Goal: Task Accomplishment & Management: Complete application form

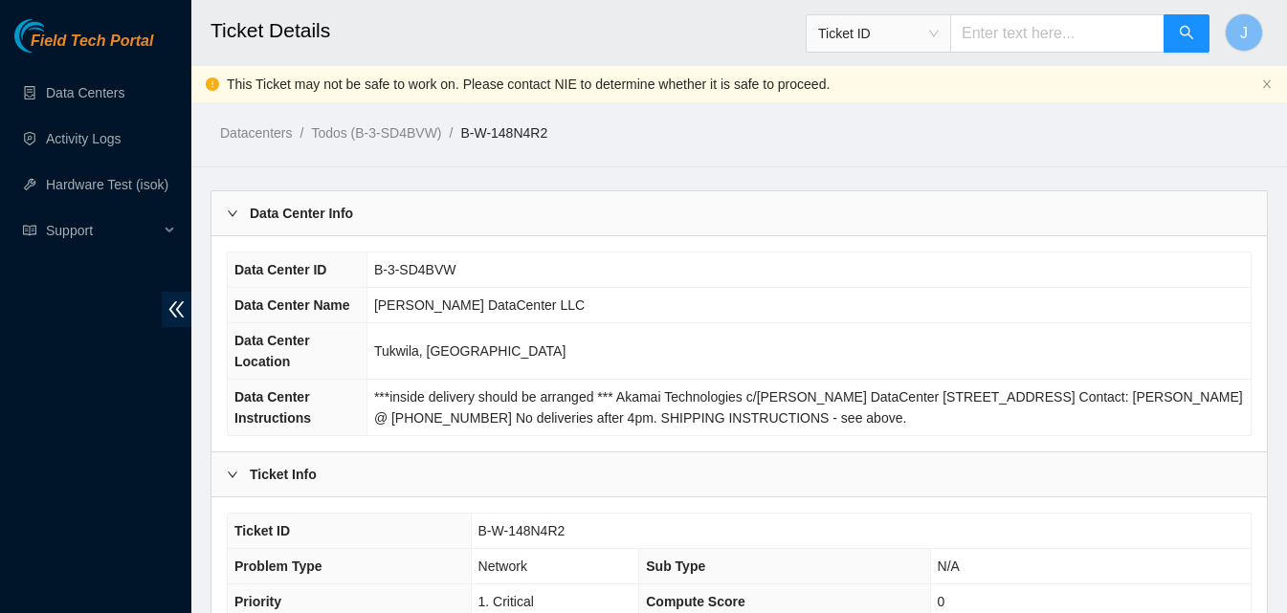
scroll to position [926, 0]
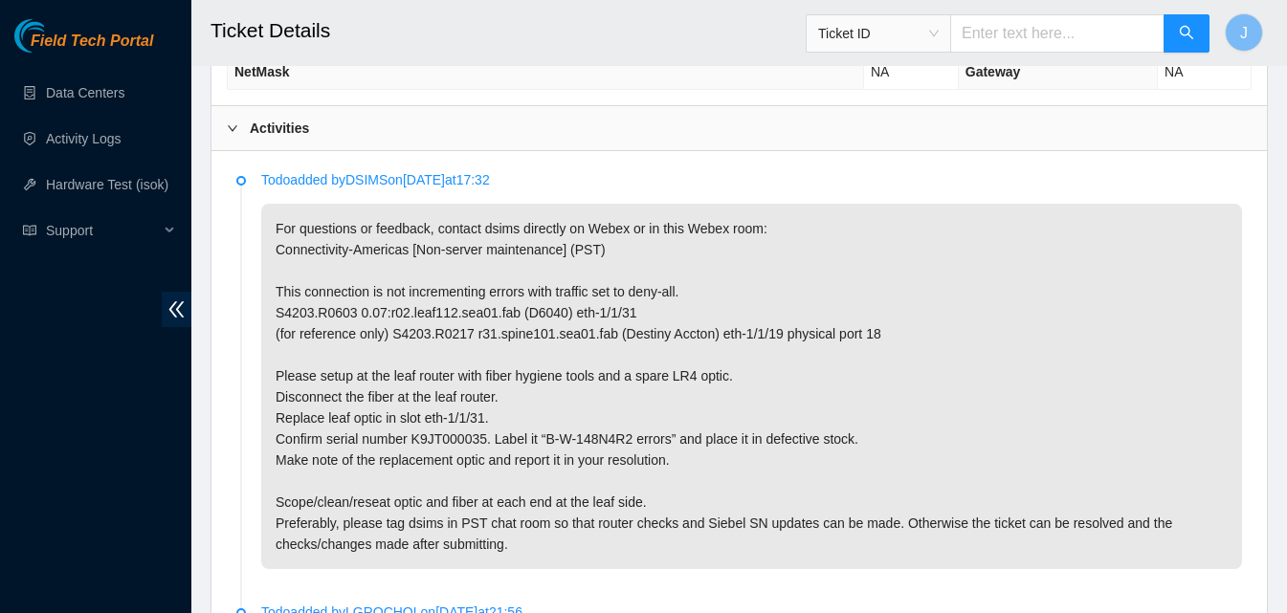
click at [689, 127] on div "Activities" at bounding box center [738, 128] width 1055 height 44
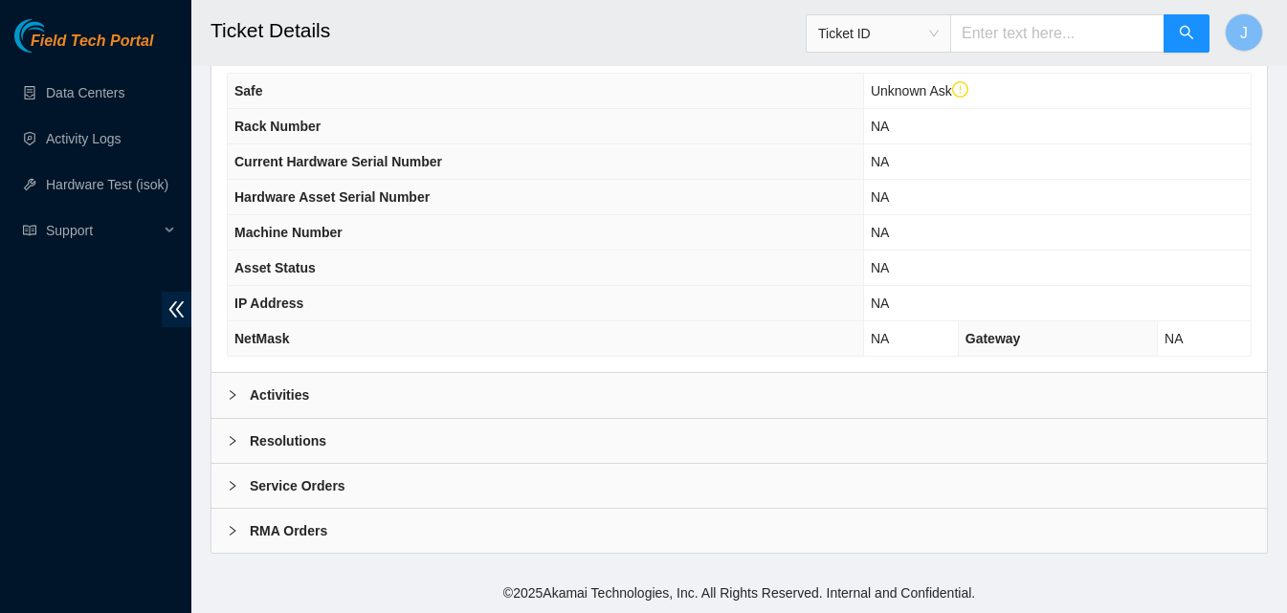
scroll to position [658, 0]
click at [474, 439] on div "Resolutions" at bounding box center [738, 441] width 1055 height 44
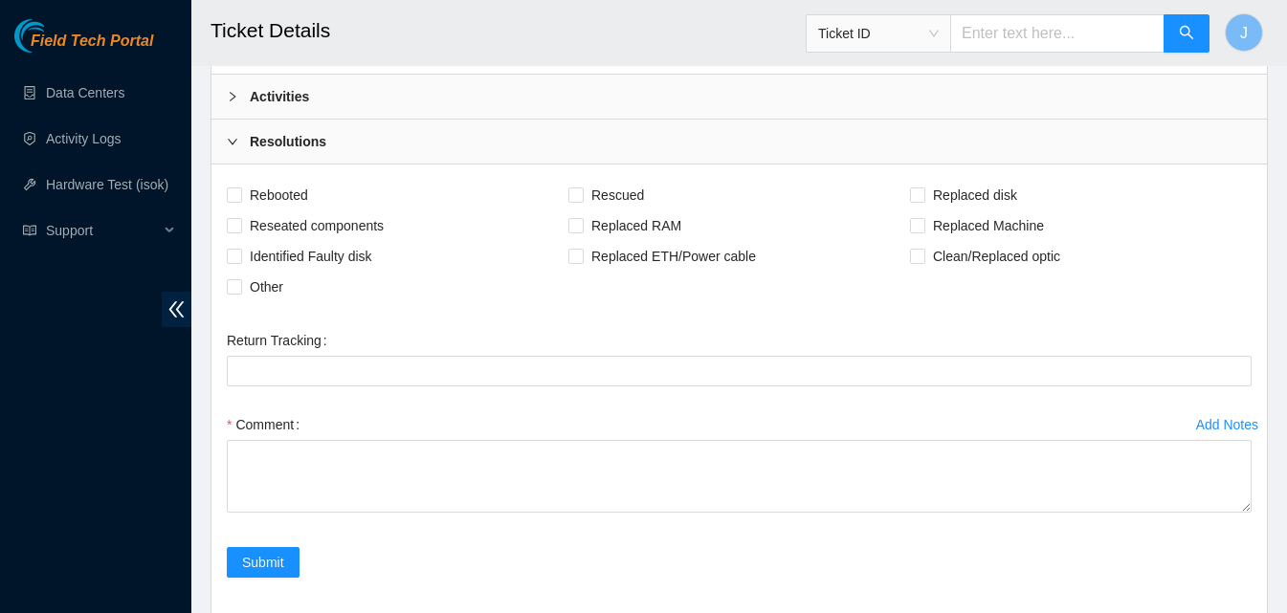
scroll to position [1111, 0]
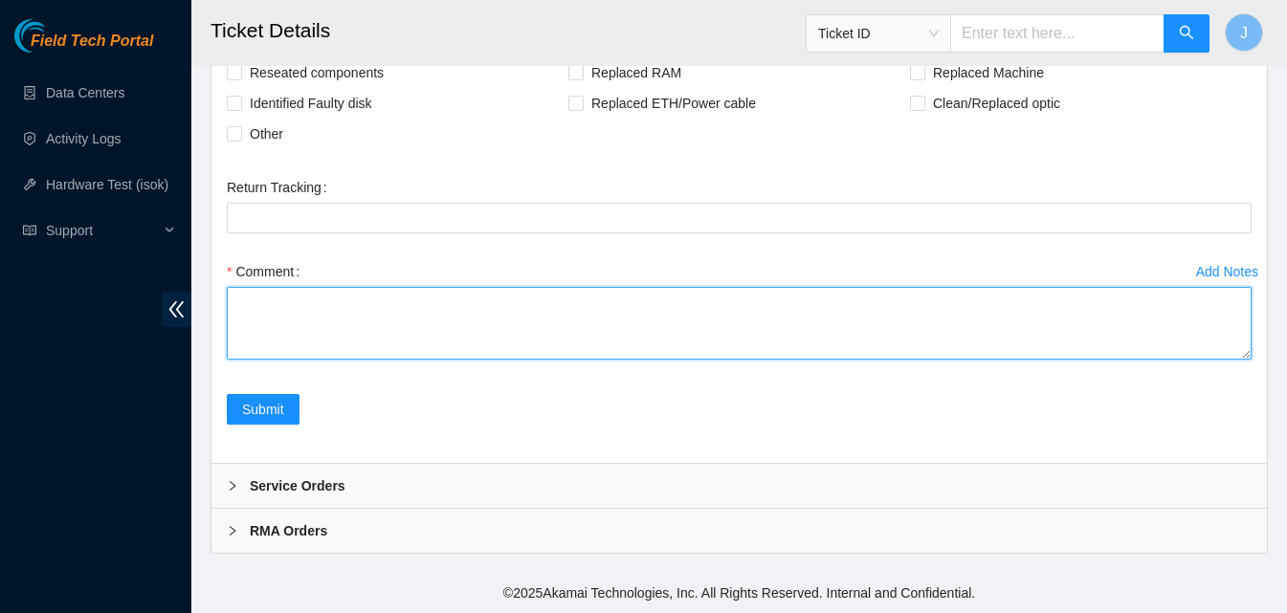
click at [745, 304] on textarea "Comment" at bounding box center [739, 323] width 1025 height 73
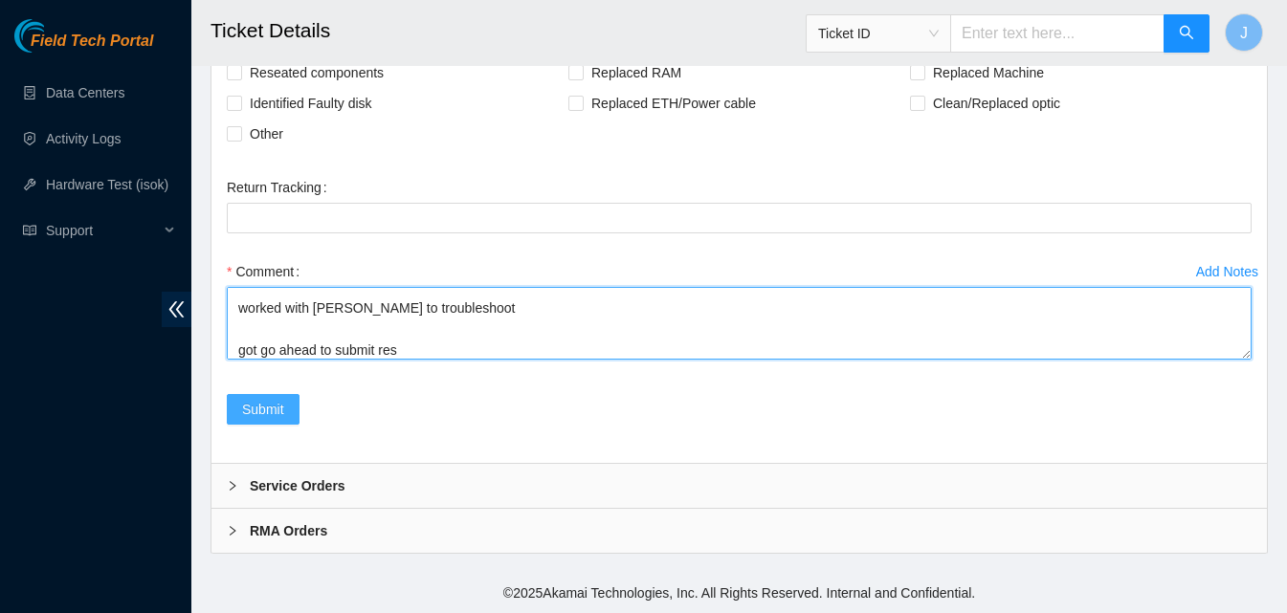
type textarea "replaced optic worked with ray to troubleshoot got go ahead to submit res"
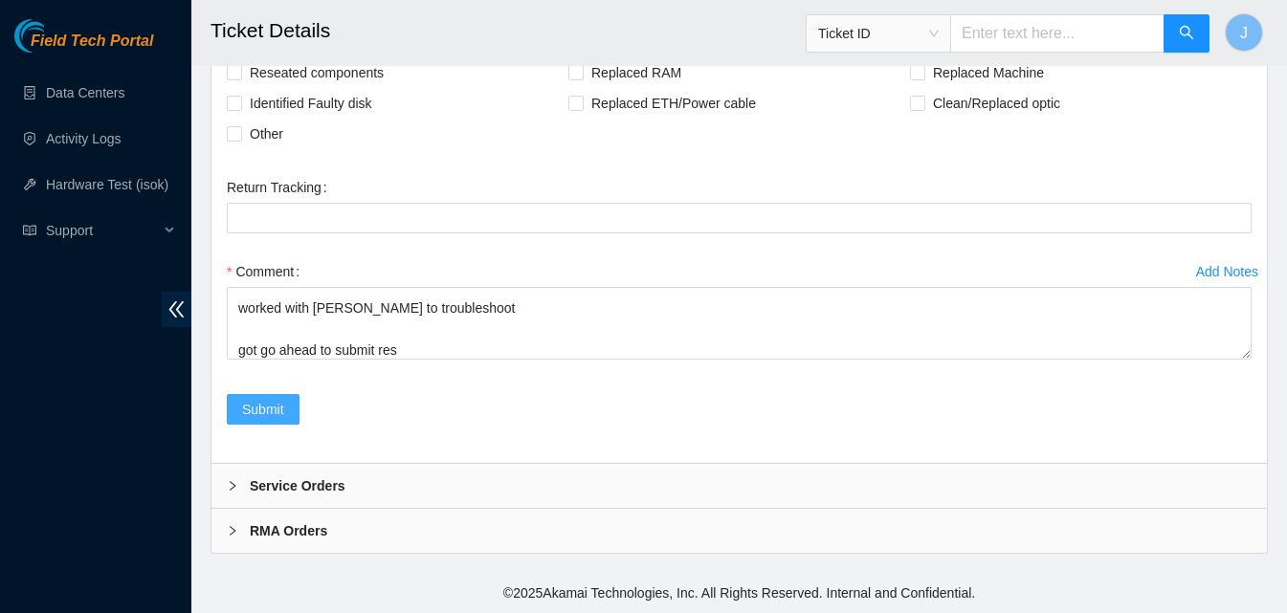
click at [279, 422] on button "Submit" at bounding box center [263, 409] width 73 height 31
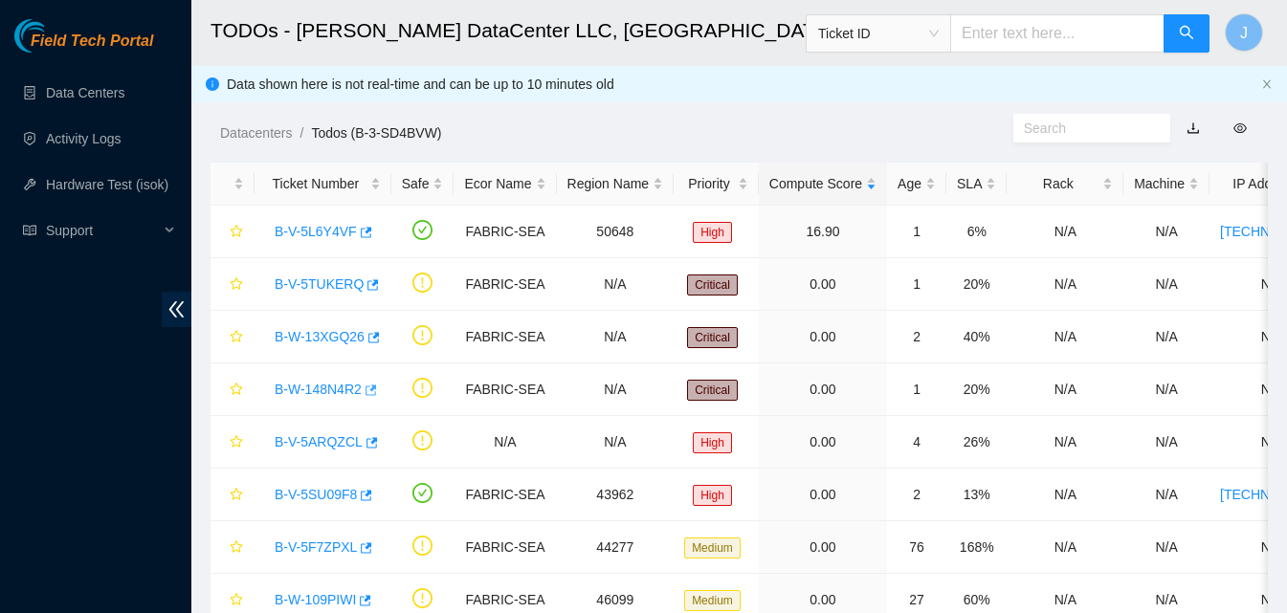
scroll to position [350, 0]
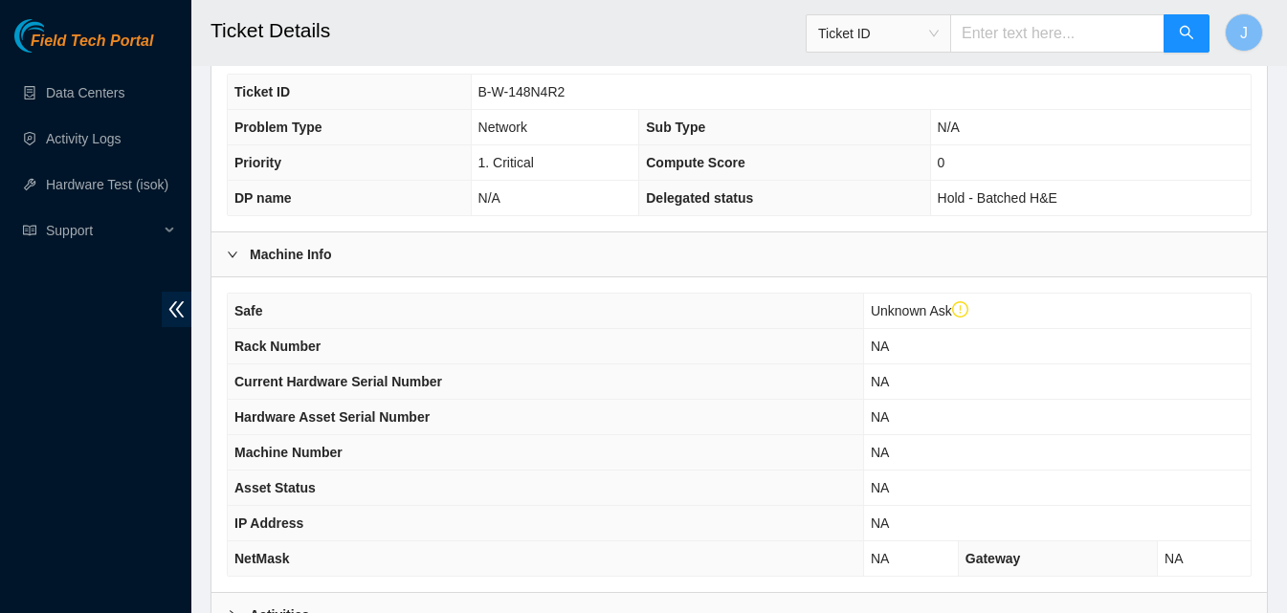
scroll to position [658, 0]
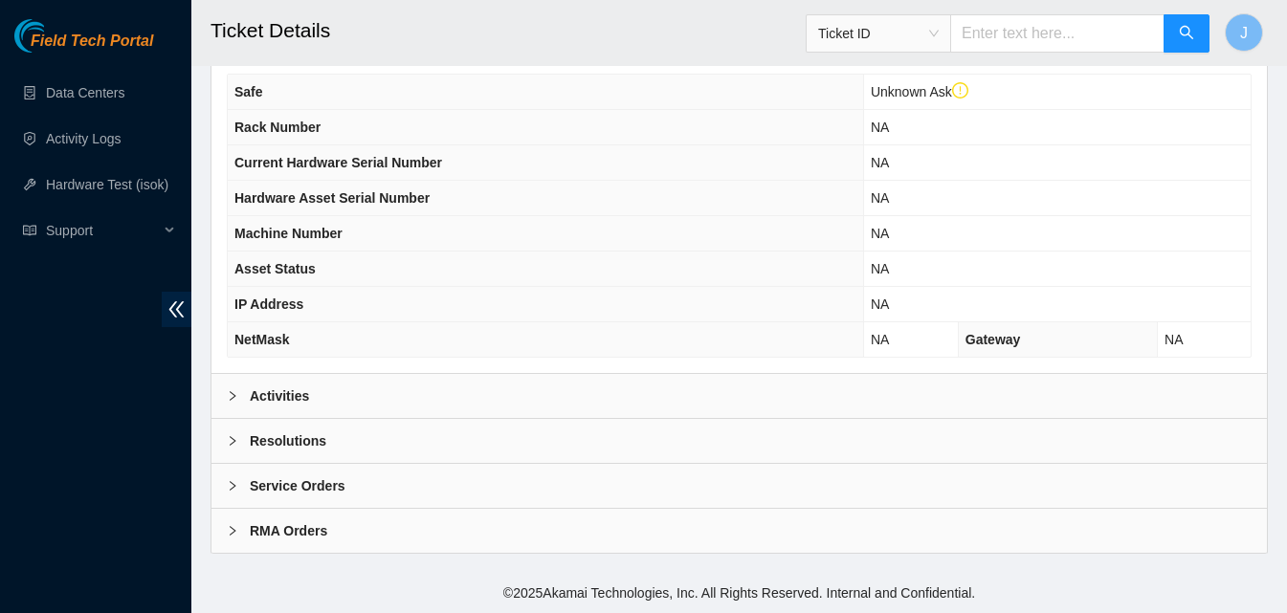
click at [614, 387] on div "Activities" at bounding box center [738, 396] width 1055 height 44
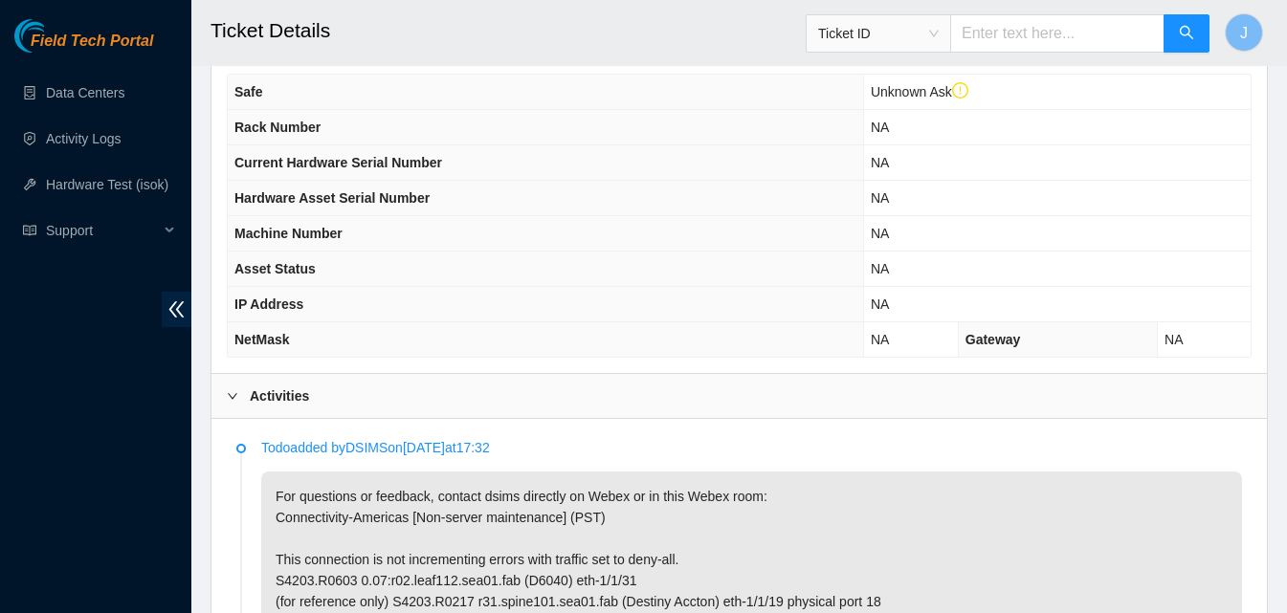
click at [610, 394] on div "Activities" at bounding box center [738, 396] width 1055 height 44
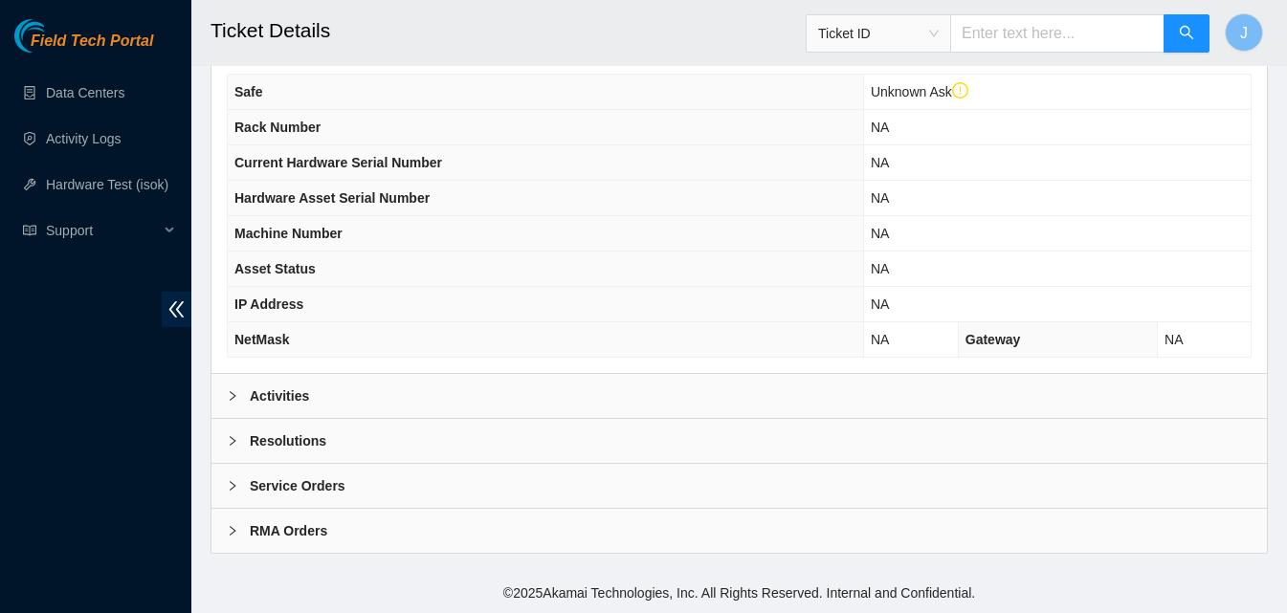
click at [525, 434] on div "Resolutions" at bounding box center [738, 441] width 1055 height 44
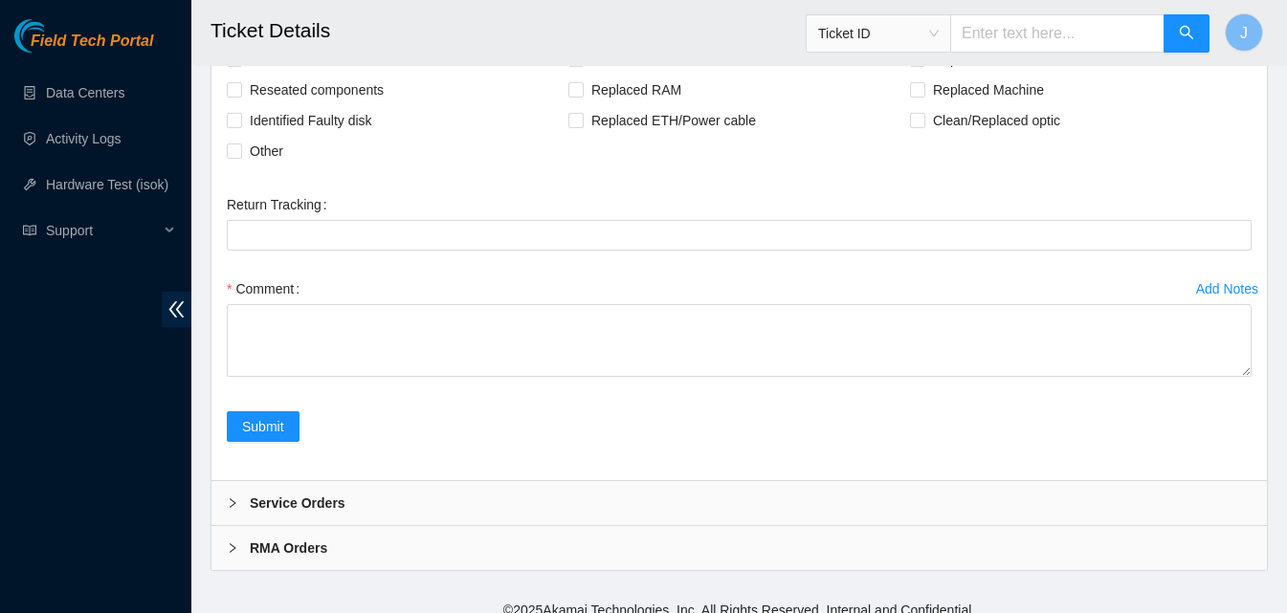
scroll to position [1111, 0]
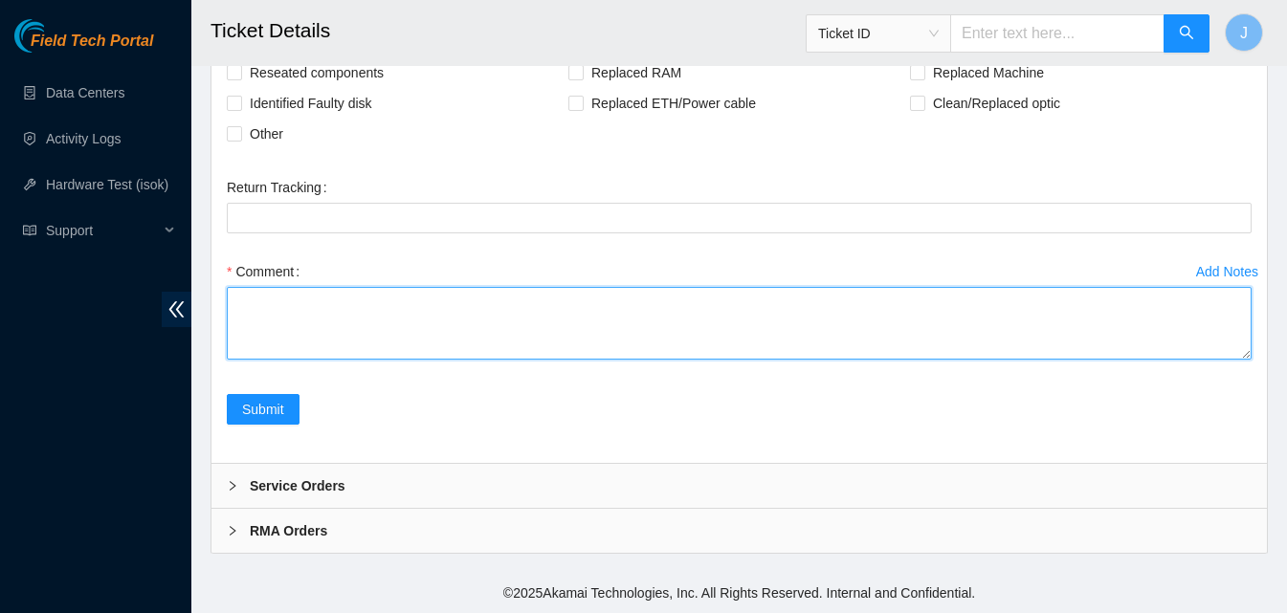
click at [712, 309] on textarea "Comment" at bounding box center [739, 323] width 1025 height 73
click at [401, 305] on textarea "replaced optic with" at bounding box center [739, 323] width 1025 height 73
paste textarea "INIBE5720851"
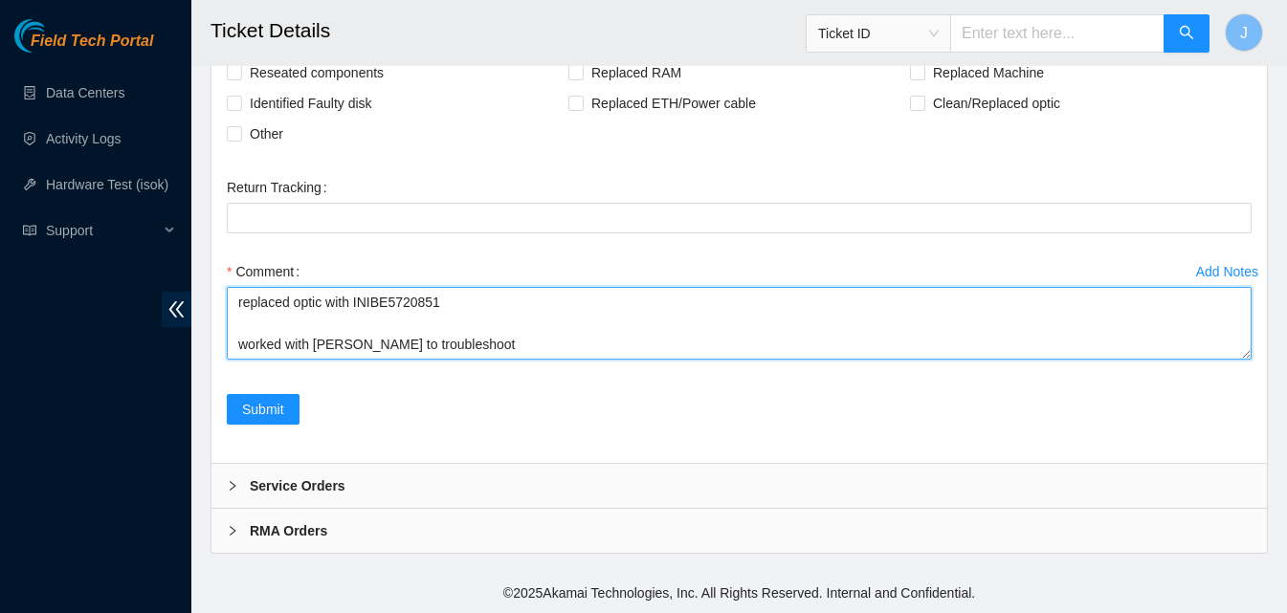
scroll to position [36, 0]
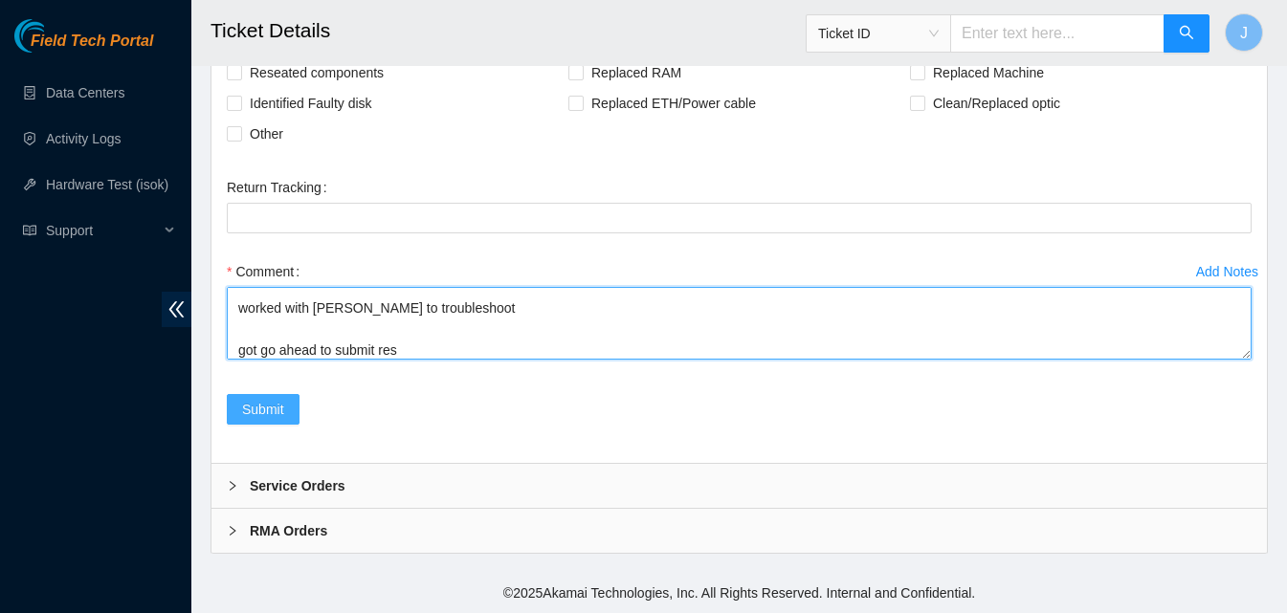
type textarea "replaced optic with INIBE5720851 worked with ray to troubleshoot got go ahead t…"
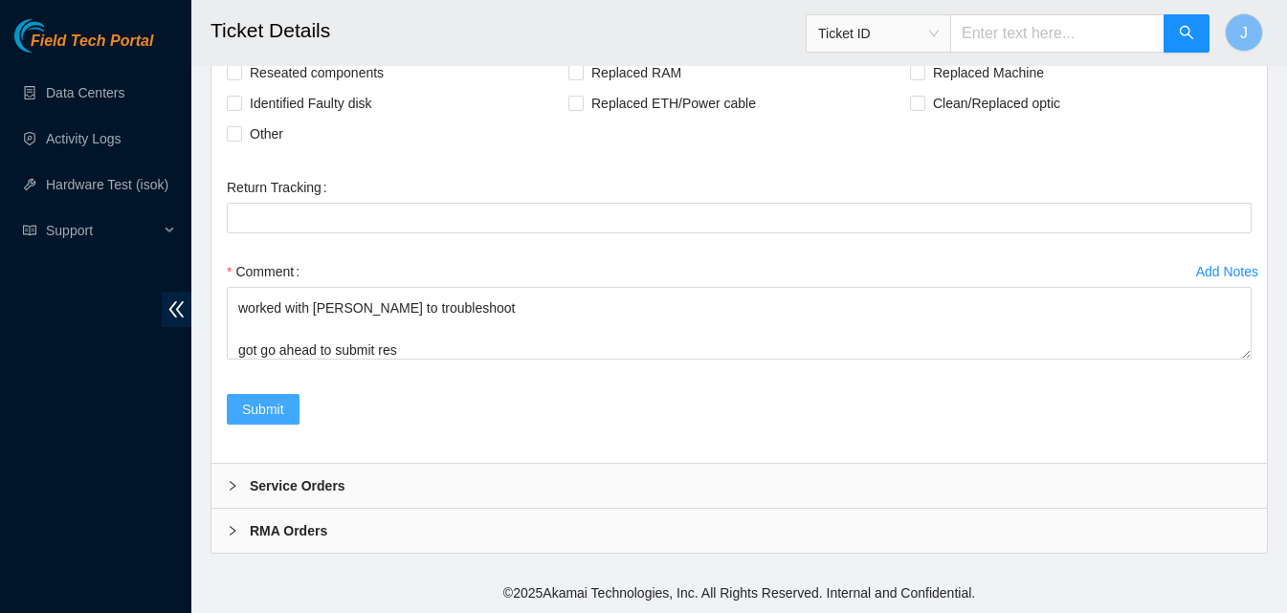
click at [239, 400] on button "Submit" at bounding box center [263, 409] width 73 height 31
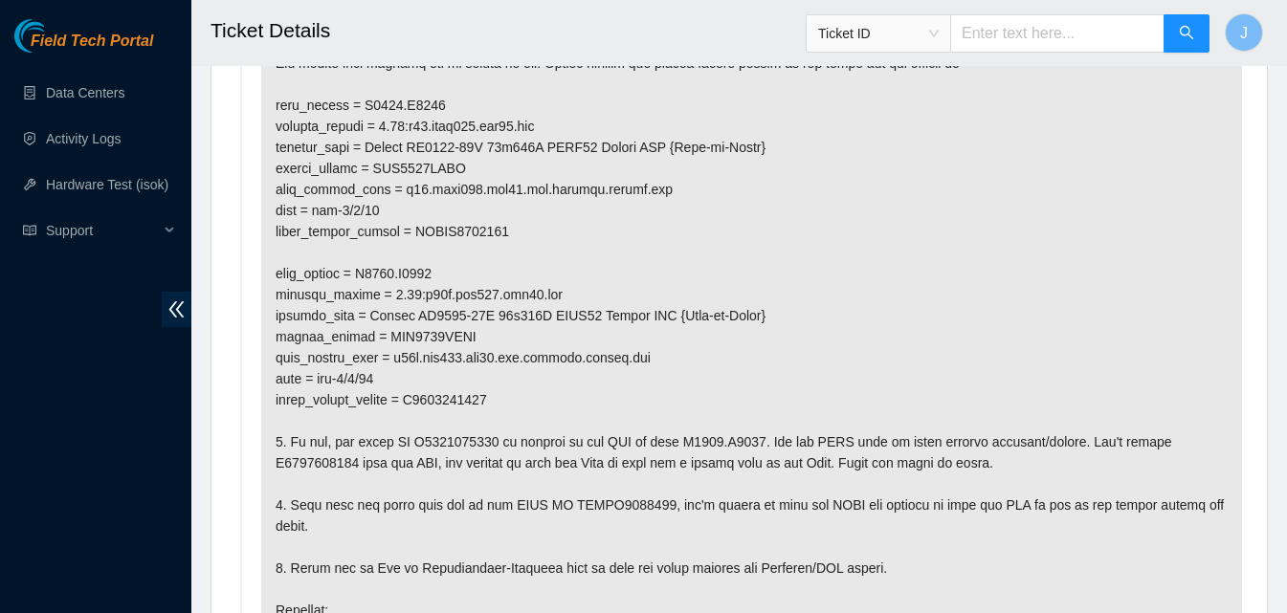
scroll to position [1239, 0]
click at [625, 51] on h2 "Ticket Details" at bounding box center [647, 30] width 874 height 61
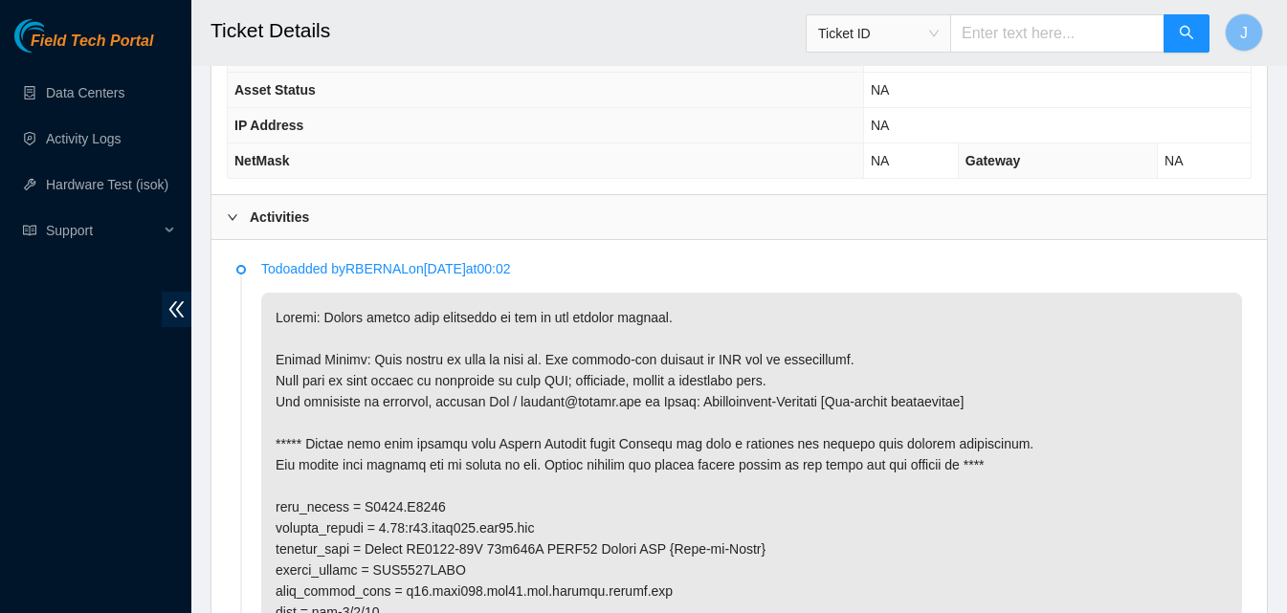
scroll to position [635, 0]
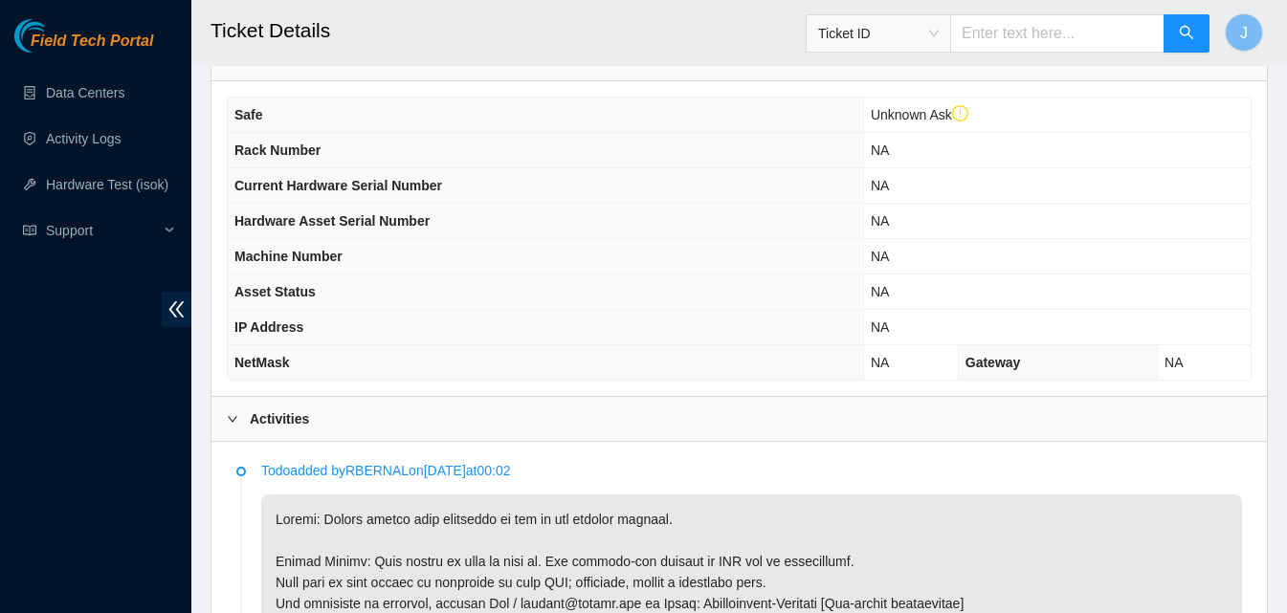
click at [743, 435] on div "Activities" at bounding box center [738, 419] width 1055 height 44
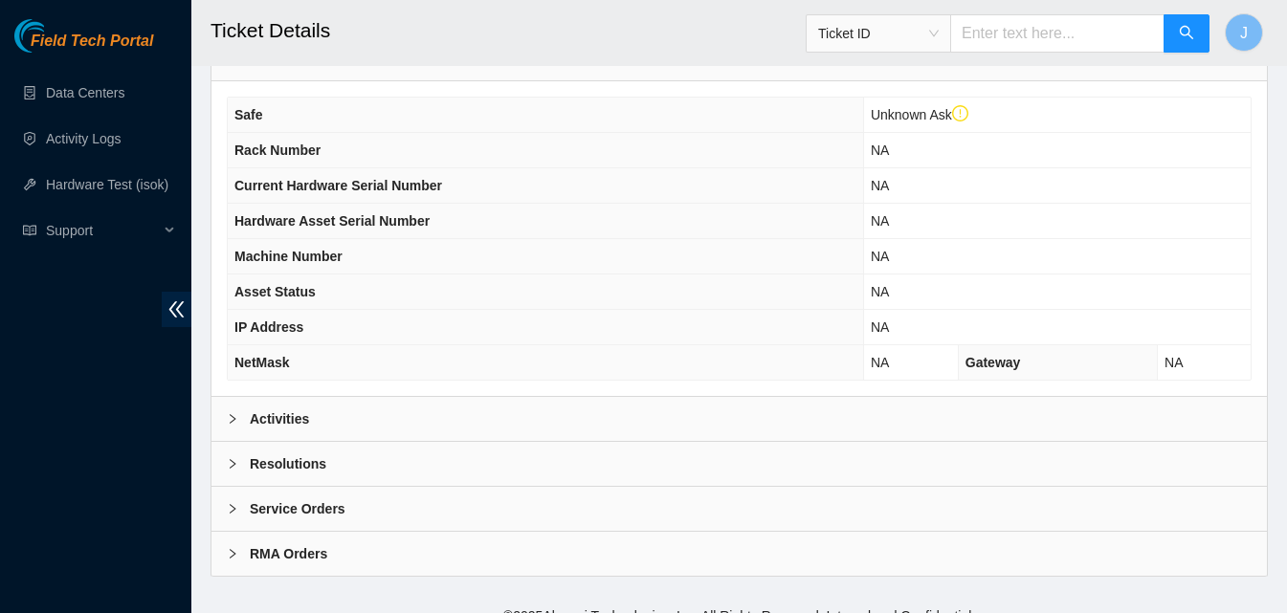
click at [518, 462] on div "Resolutions" at bounding box center [738, 464] width 1055 height 44
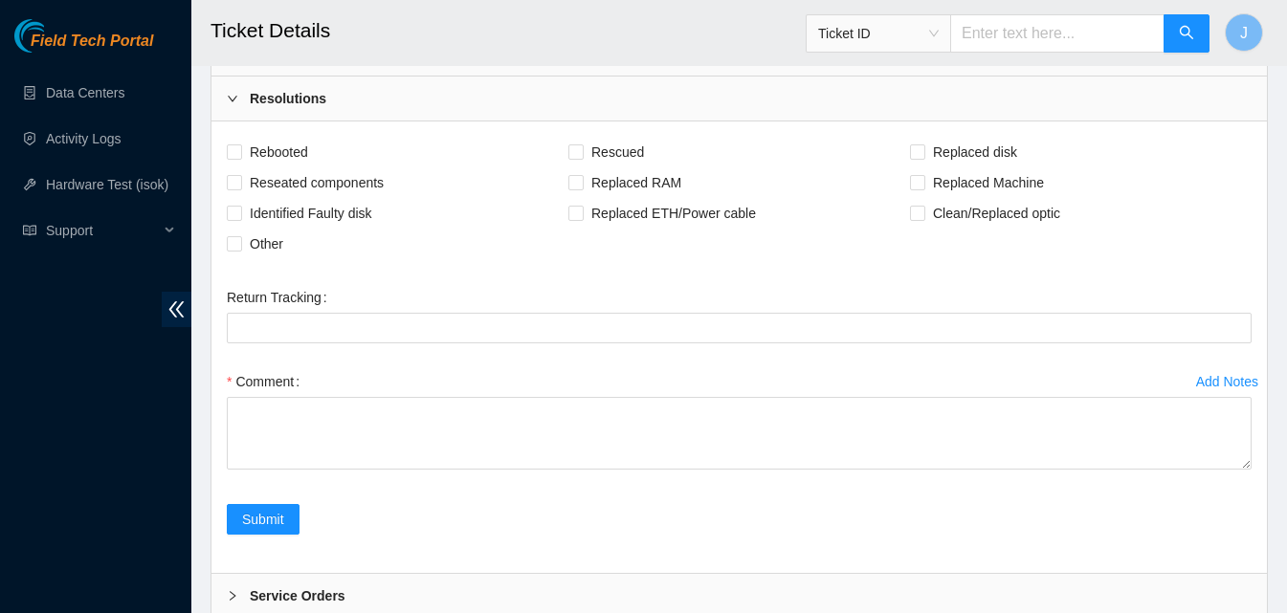
scroll to position [1008, 0]
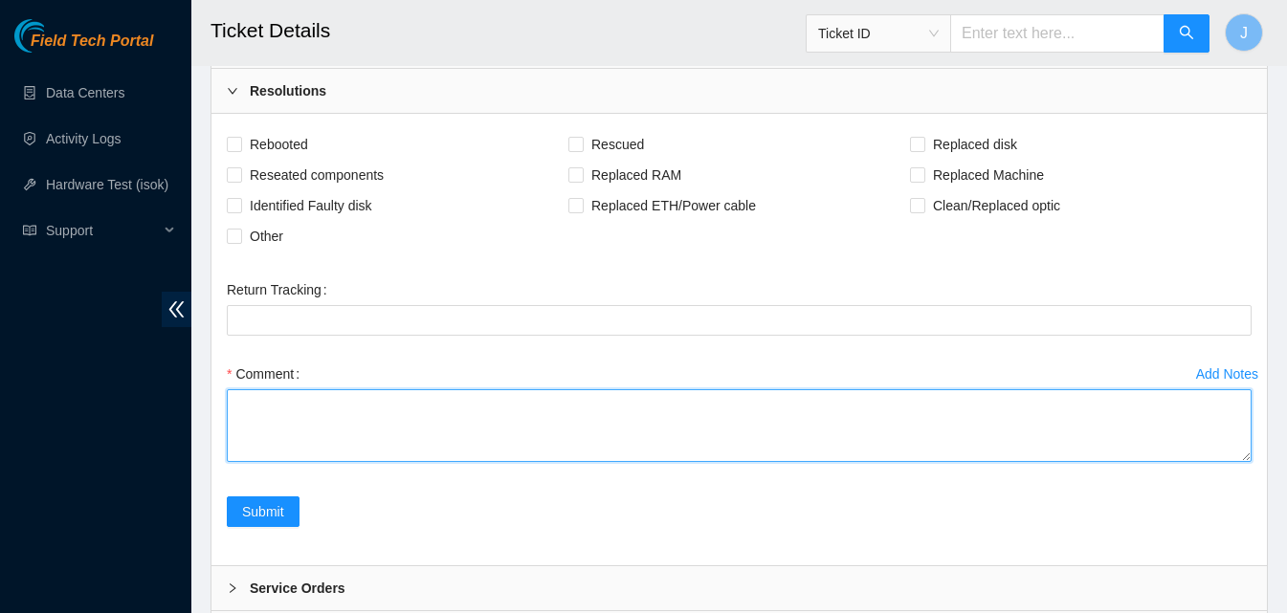
click at [760, 431] on textarea "Comment" at bounding box center [739, 425] width 1025 height 73
type textarea "swapped optics submitted res"
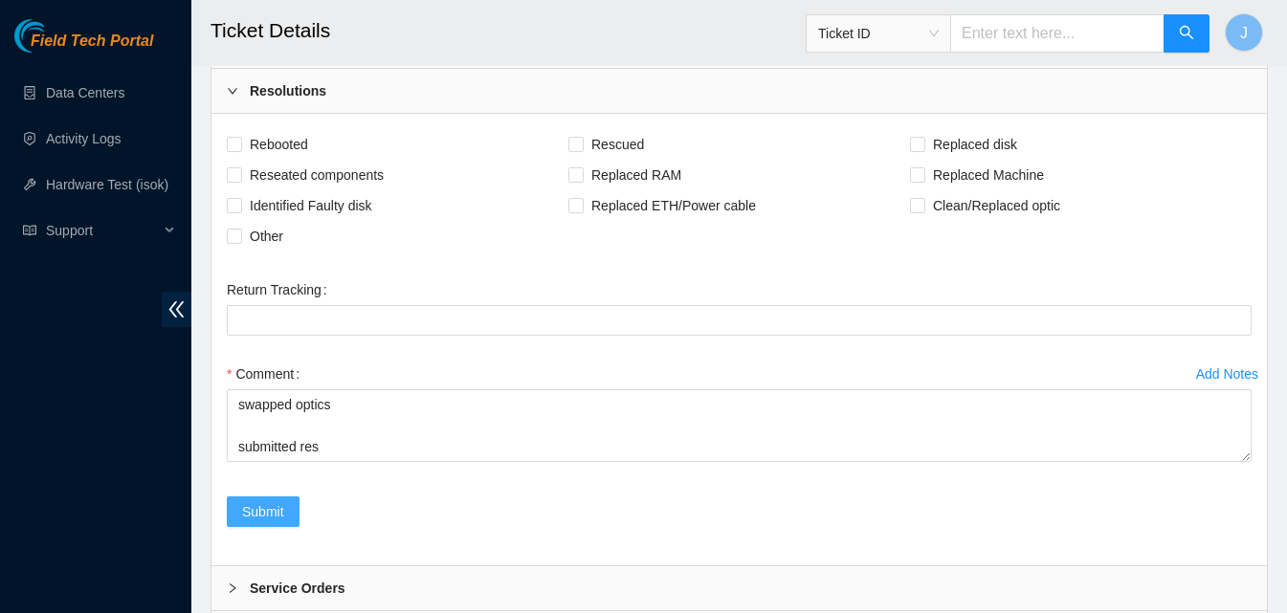
click at [273, 513] on span "Submit" at bounding box center [263, 511] width 42 height 21
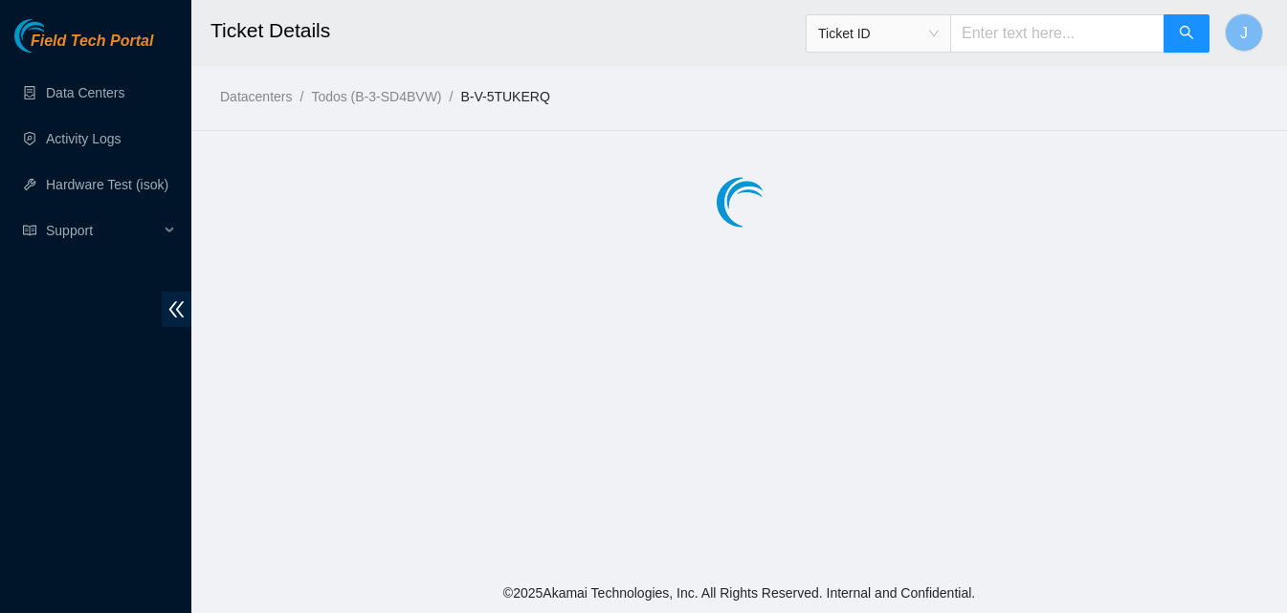
scroll to position [0, 0]
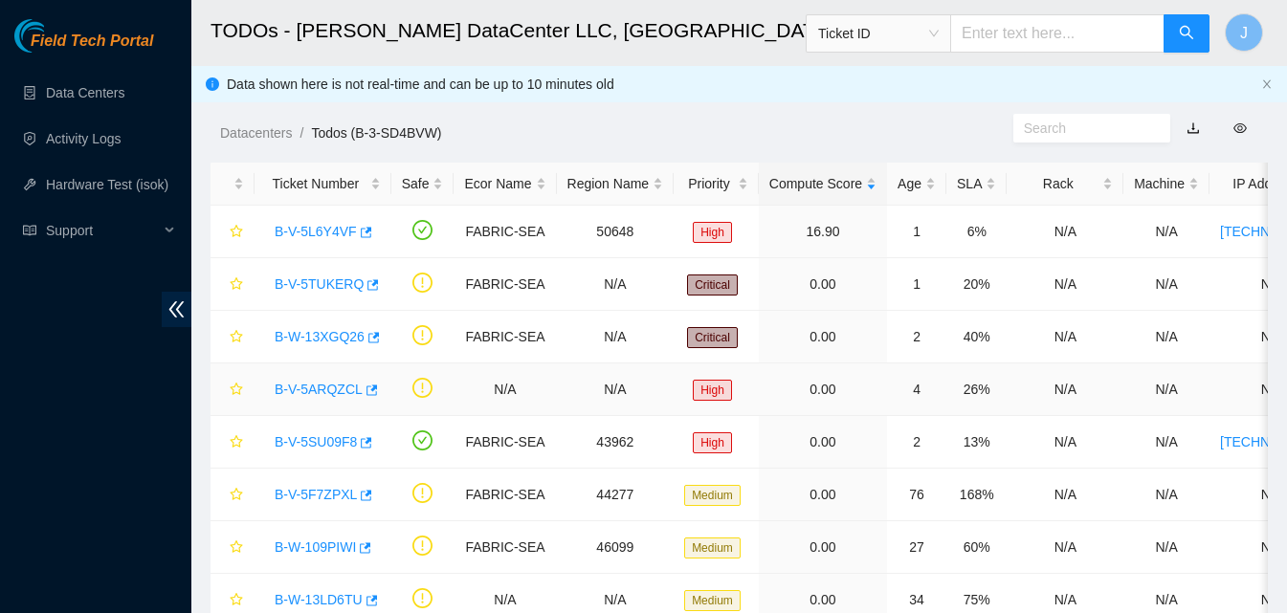
click at [622, 366] on td "N/A" at bounding box center [616, 390] width 118 height 53
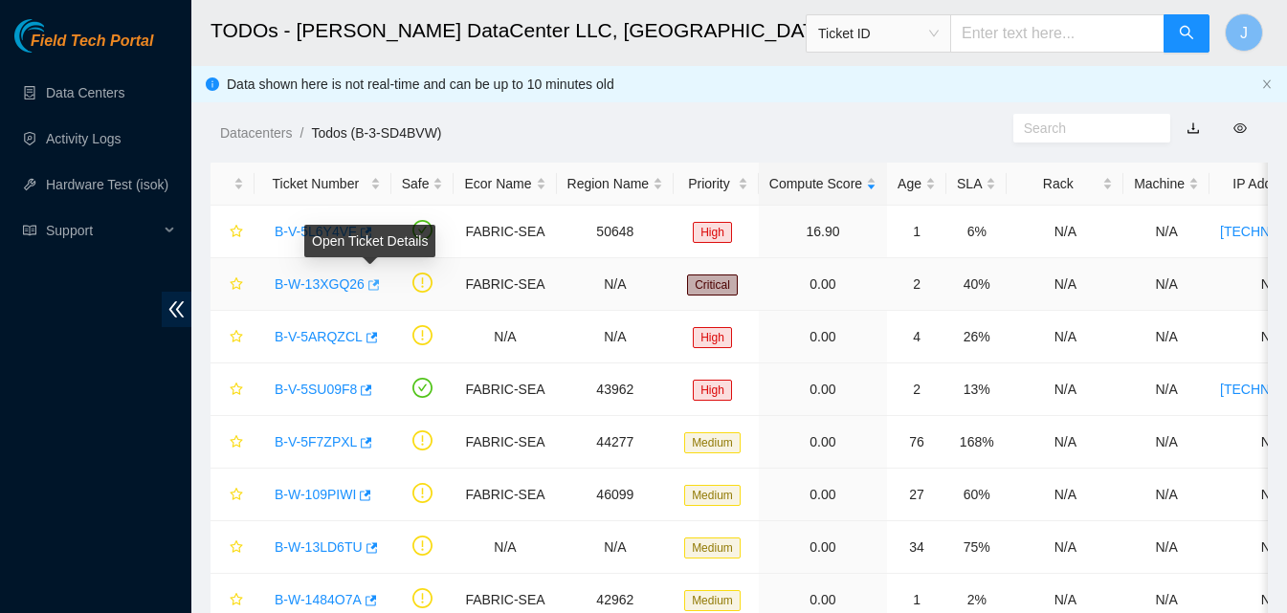
click at [371, 284] on icon "button" at bounding box center [373, 284] width 11 height 11
drag, startPoint x: 459, startPoint y: 94, endPoint x: 894, endPoint y: 82, distance: 434.5
click at [894, 82] on div "Datacenters / Todos (B-3-SD4BVW) /" at bounding box center [602, 89] width 822 height 107
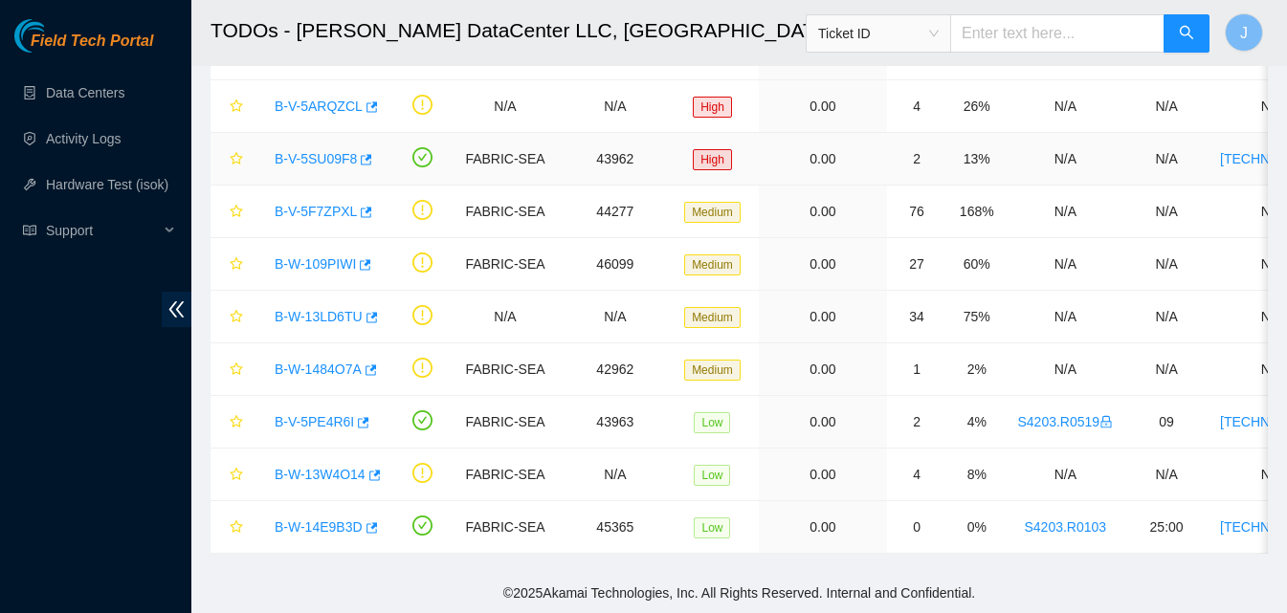
scroll to position [245, 0]
click at [361, 383] on body "Field Tech Portal Data Centers Activity Logs Hardware Test (isok) Support TODOs…" at bounding box center [643, 75] width 1287 height 613
click at [361, 417] on icon "button" at bounding box center [363, 422] width 11 height 11
click at [362, 258] on icon "button" at bounding box center [363, 264] width 13 height 13
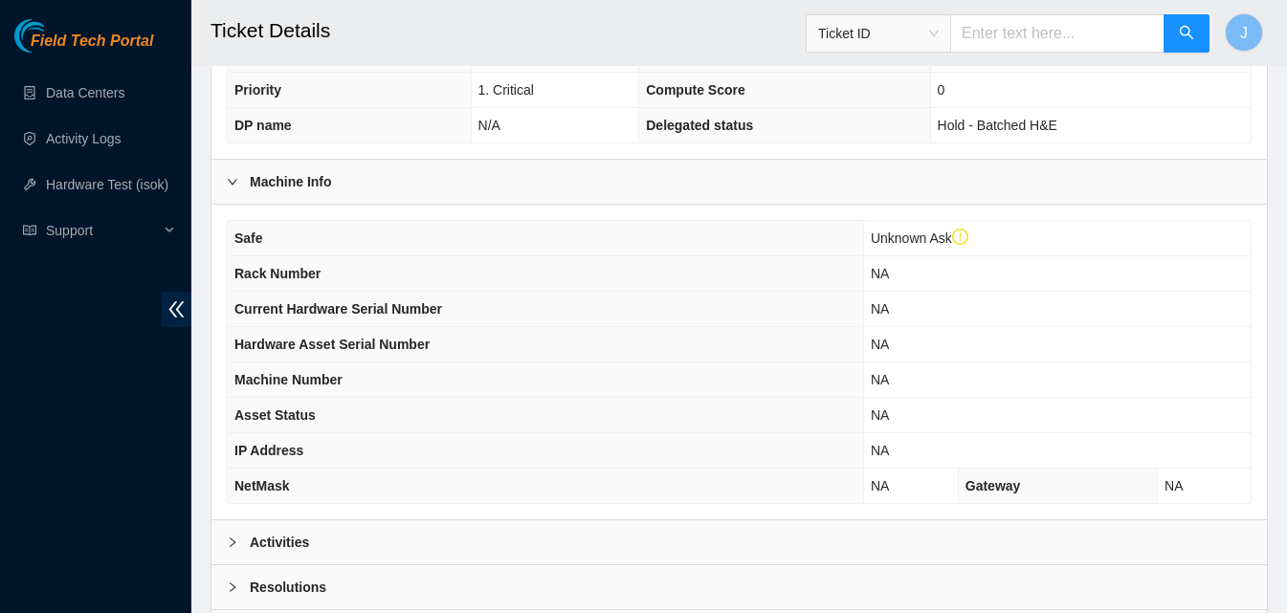
scroll to position [574, 0]
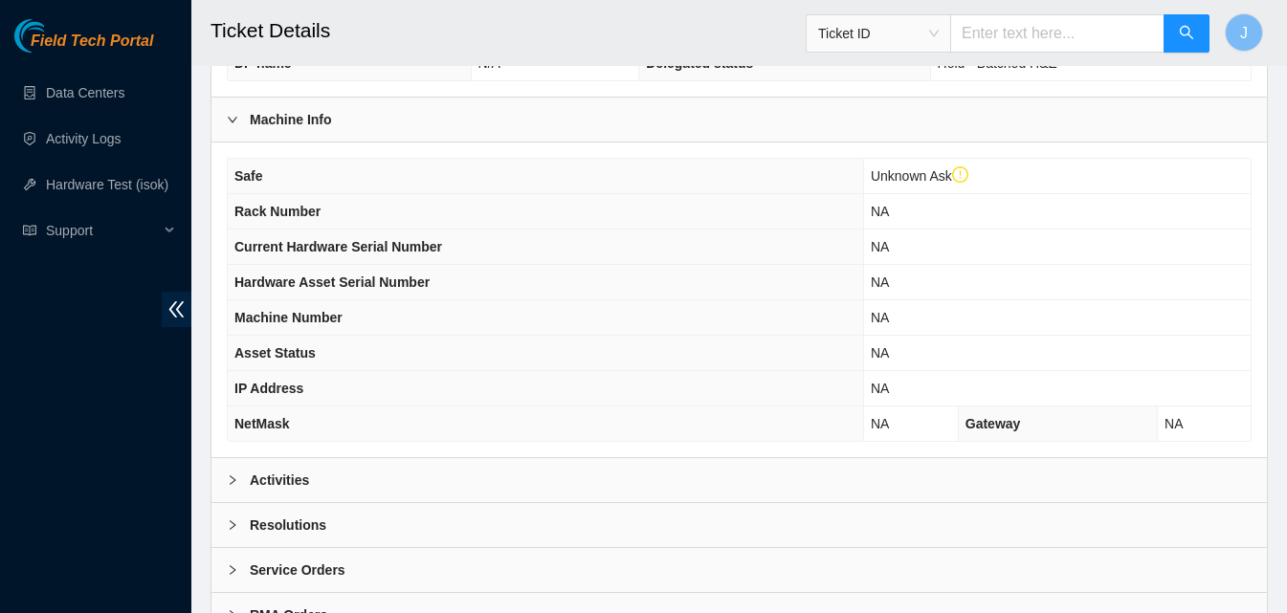
click at [390, 492] on div "Activities" at bounding box center [738, 480] width 1055 height 44
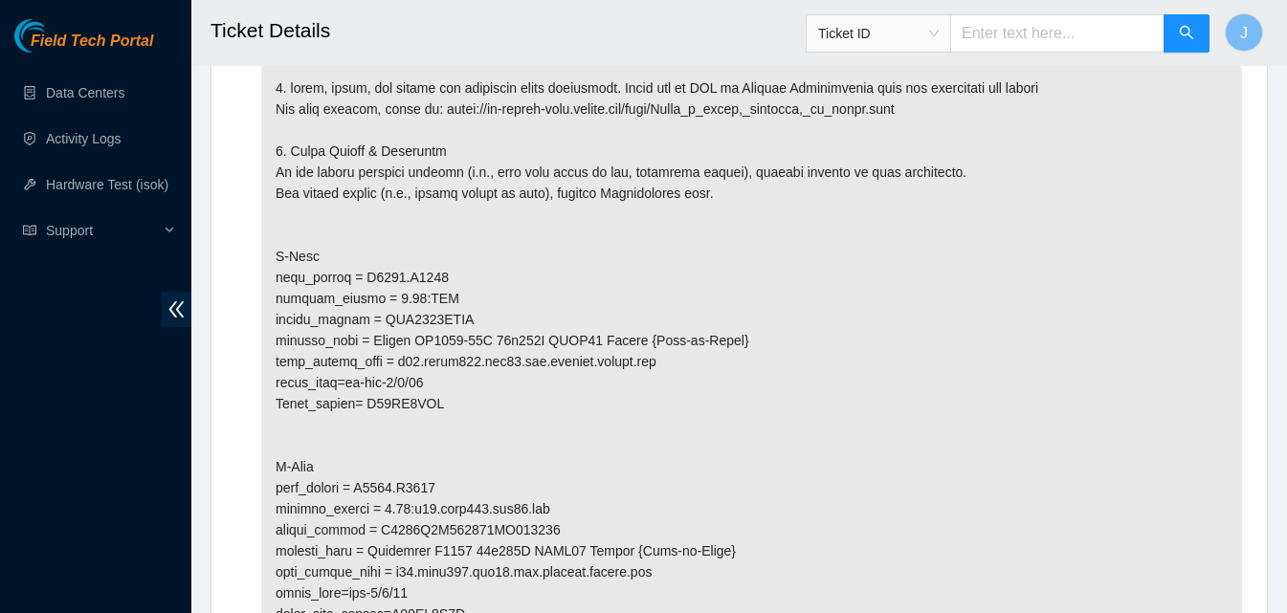
scroll to position [1071, 0]
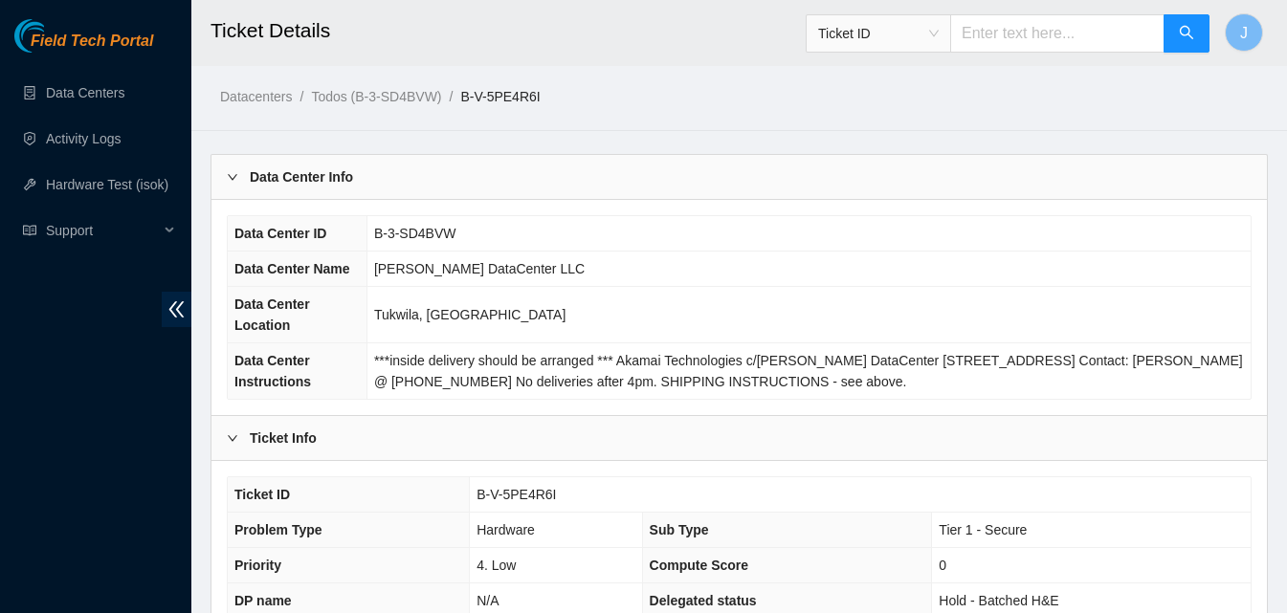
scroll to position [536, 0]
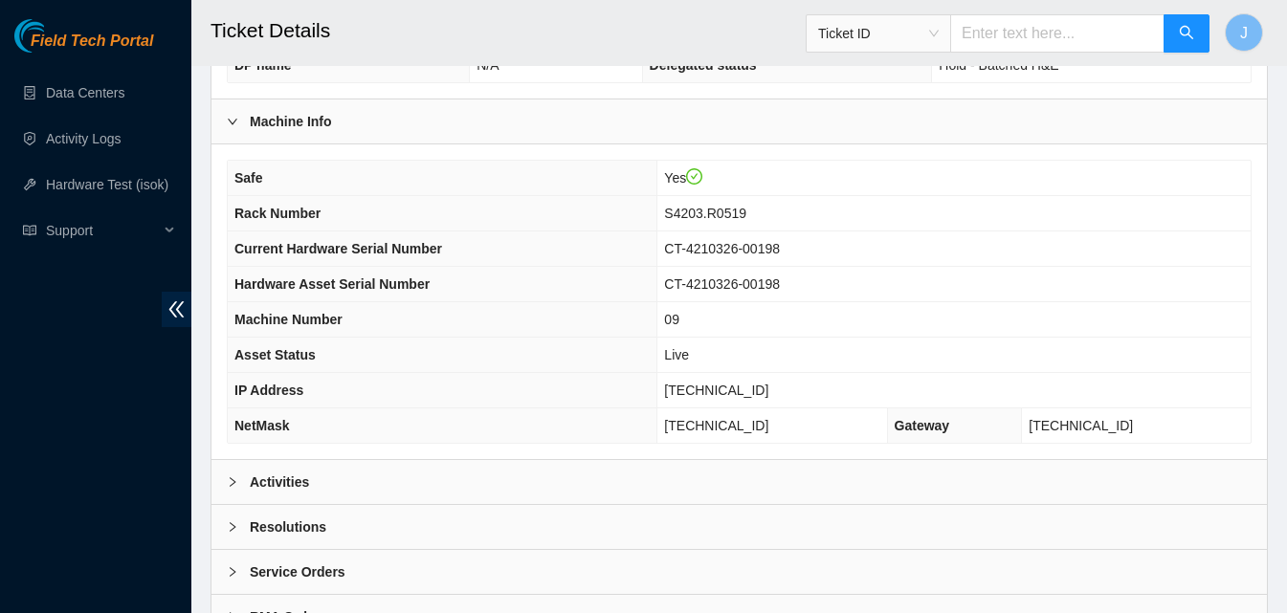
click at [842, 492] on div "Activities" at bounding box center [738, 482] width 1055 height 44
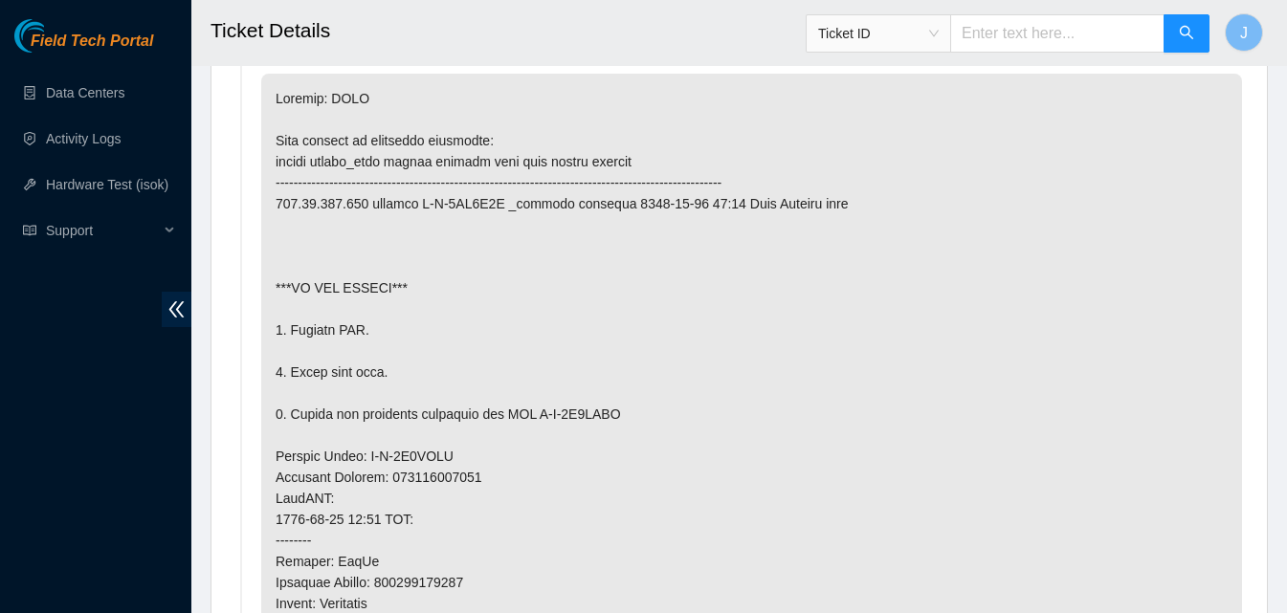
scroll to position [1033, 0]
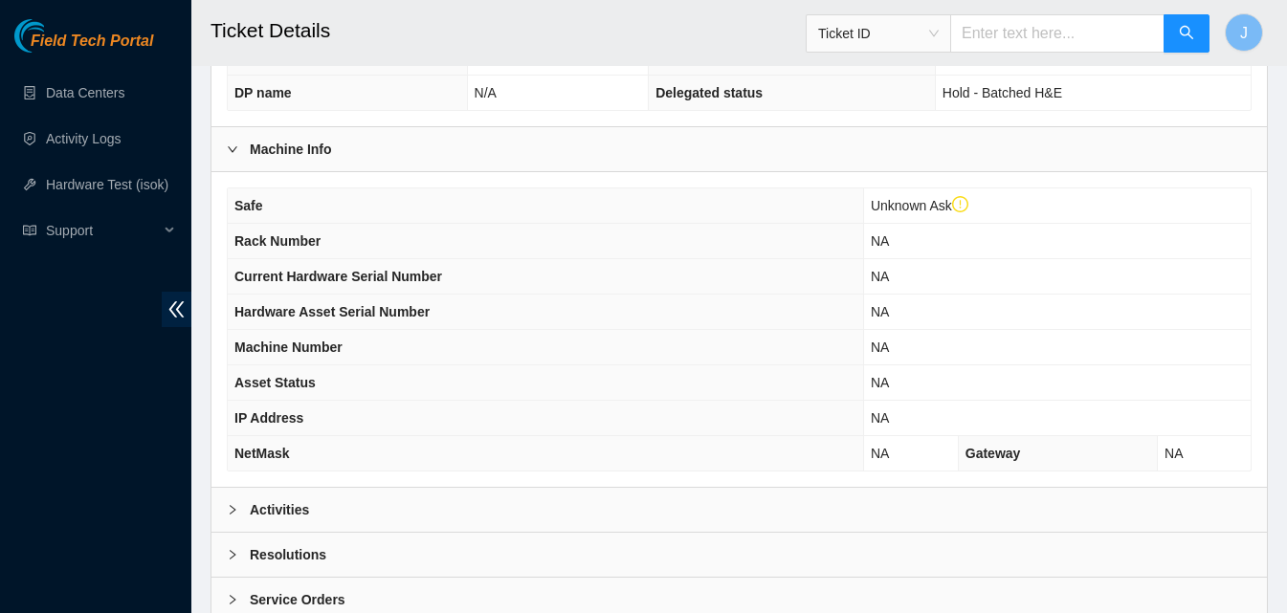
scroll to position [583, 0]
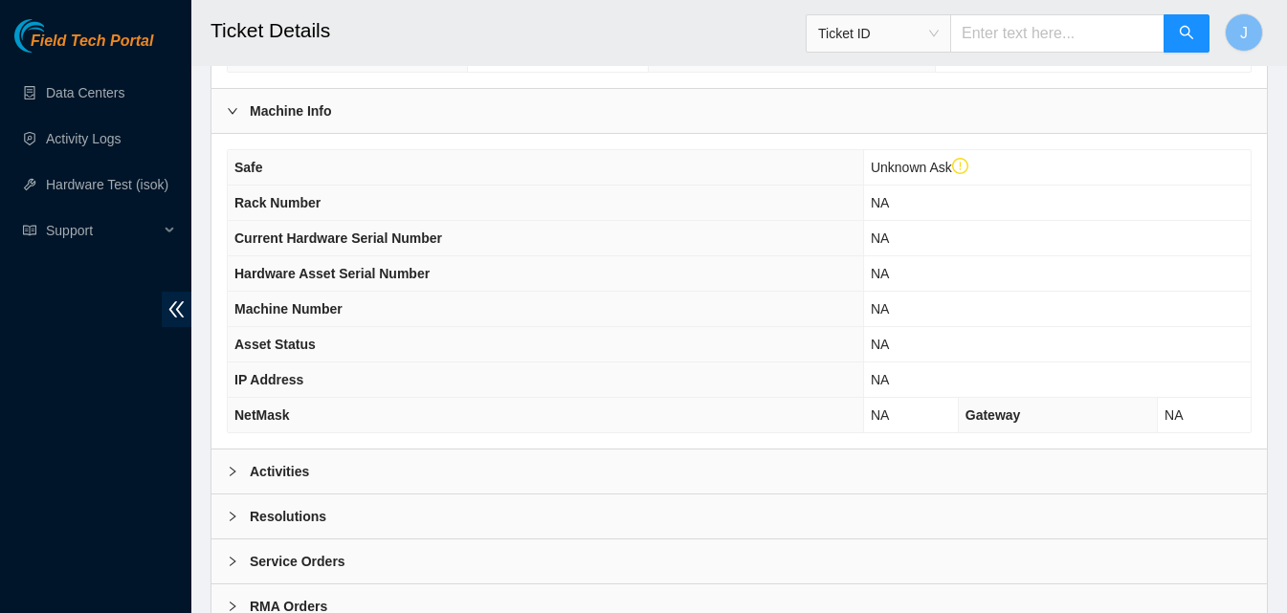
click at [624, 473] on div "Activities" at bounding box center [738, 472] width 1055 height 44
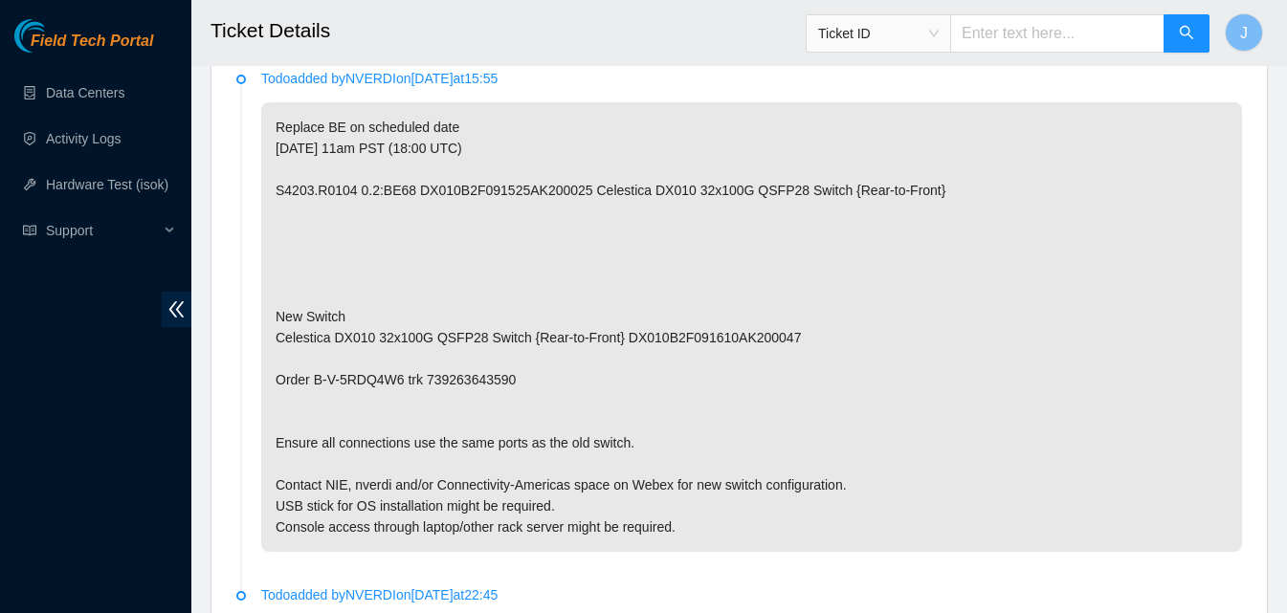
scroll to position [1035, 0]
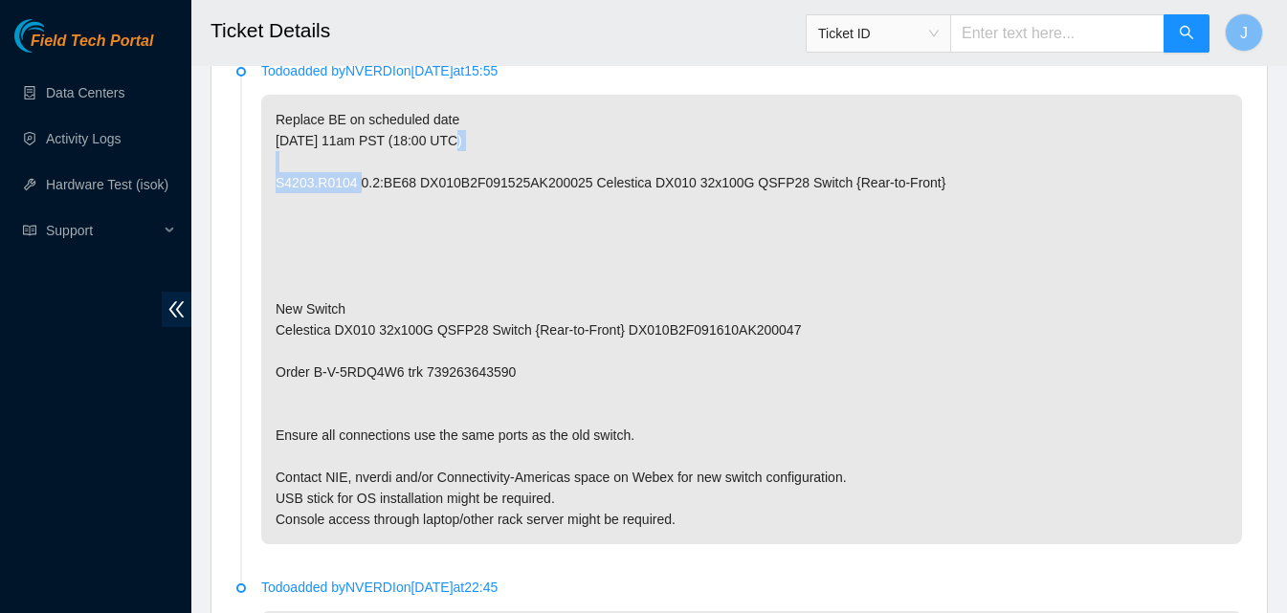
drag, startPoint x: 553, startPoint y: 141, endPoint x: 446, endPoint y: 132, distance: 107.5
click at [446, 132] on p "Replace BE on scheduled date [DATE] 11am PST (18:00 UTC) S4203.R0104 0.2:BE68 D…" at bounding box center [751, 320] width 981 height 450
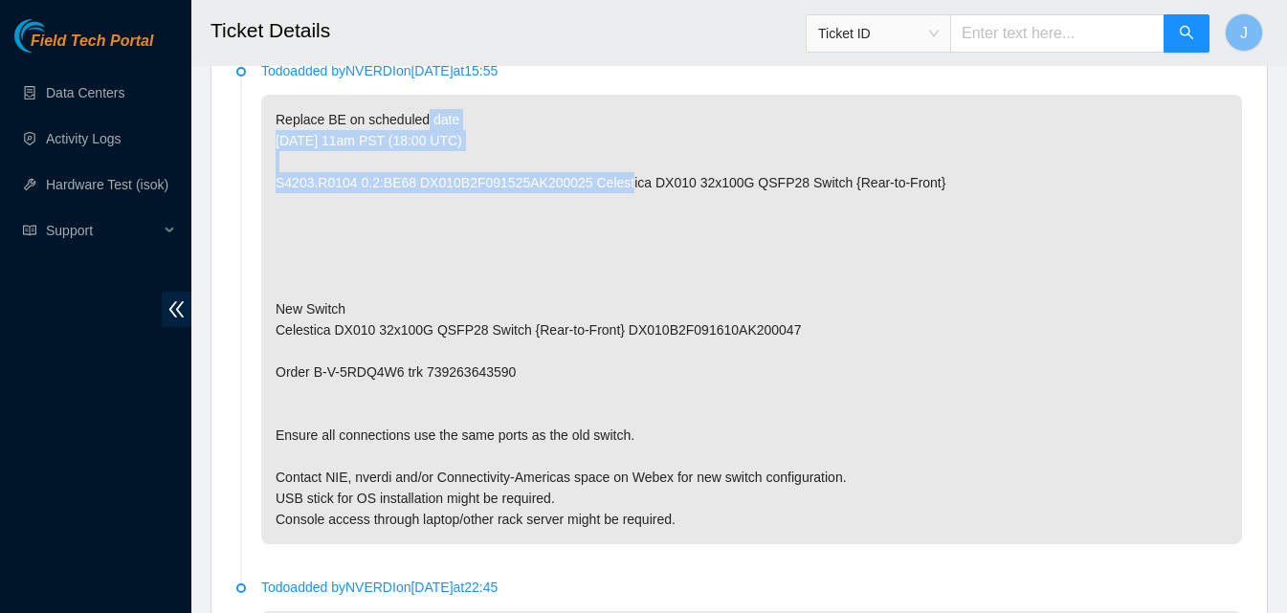
drag, startPoint x: 421, startPoint y: 120, endPoint x: 466, endPoint y: 175, distance: 71.4
click at [466, 175] on p "Replace BE on scheduled date [DATE] 11am PST (18:00 UTC) S4203.R0104 0.2:BE68 D…" at bounding box center [751, 320] width 981 height 450
